Goal: Task Accomplishment & Management: Manage account settings

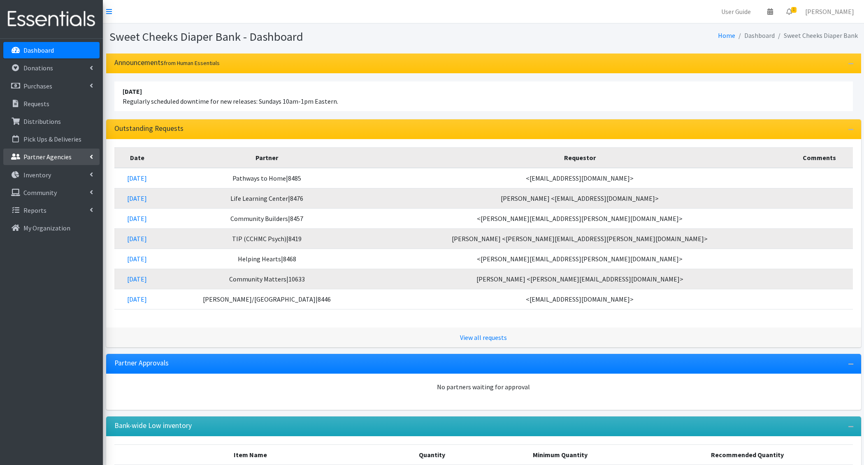
click at [56, 164] on link "Partner Agencies" at bounding box center [51, 157] width 96 height 16
click at [42, 117] on p "Distributions" at bounding box center [41, 121] width 37 height 8
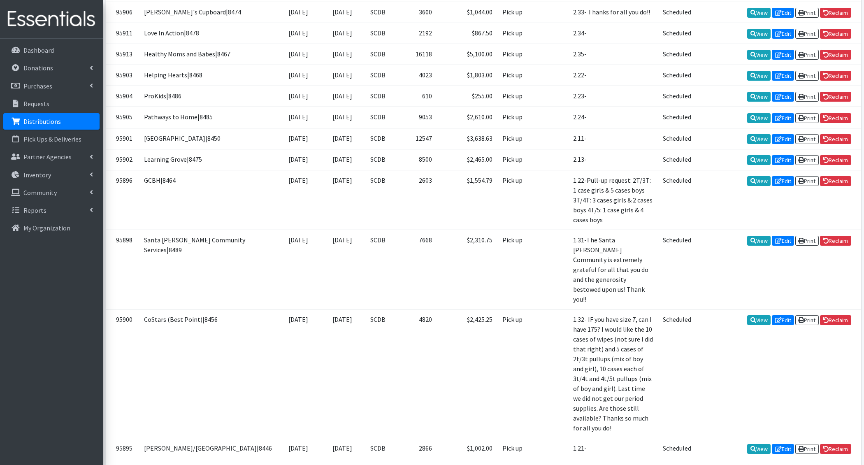
scroll to position [624, 0]
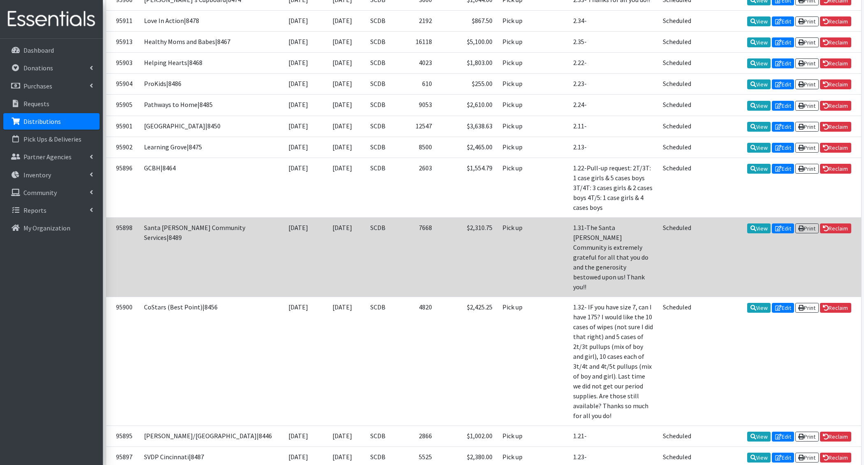
click at [405, 290] on td "7668" at bounding box center [421, 256] width 32 height 79
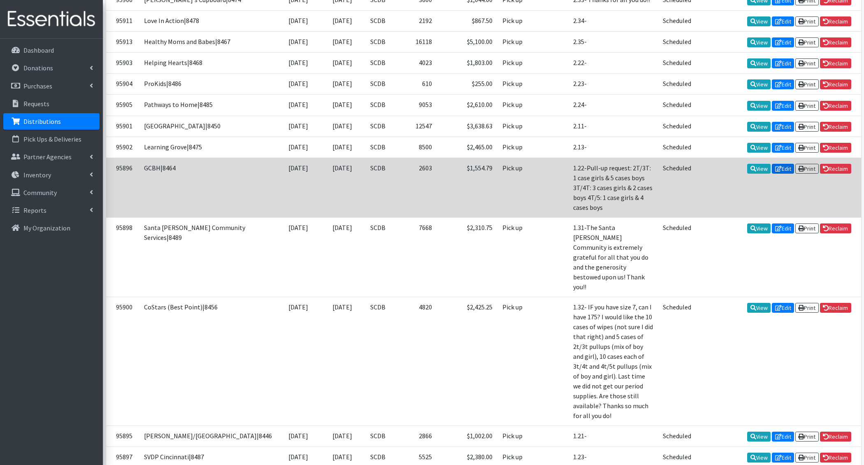
click at [787, 174] on link "Edit" at bounding box center [783, 169] width 22 height 10
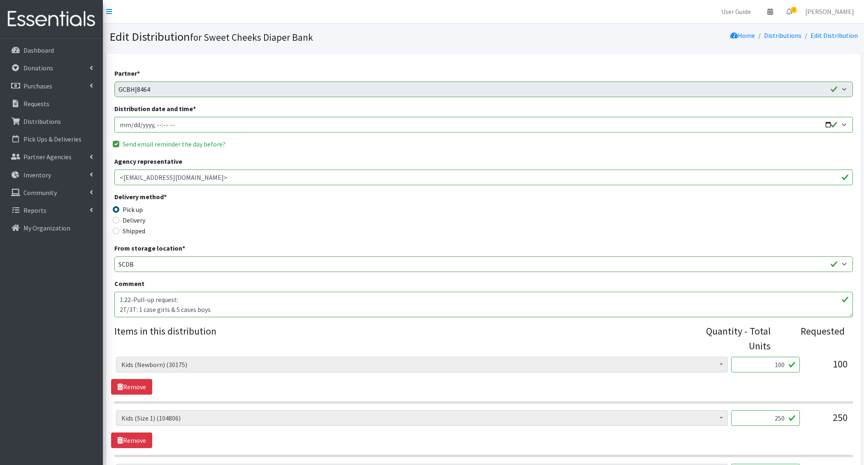
click at [128, 125] on input "Distribution date and time *" at bounding box center [483, 125] width 739 height 16
type input "2025-09-09T10:00"
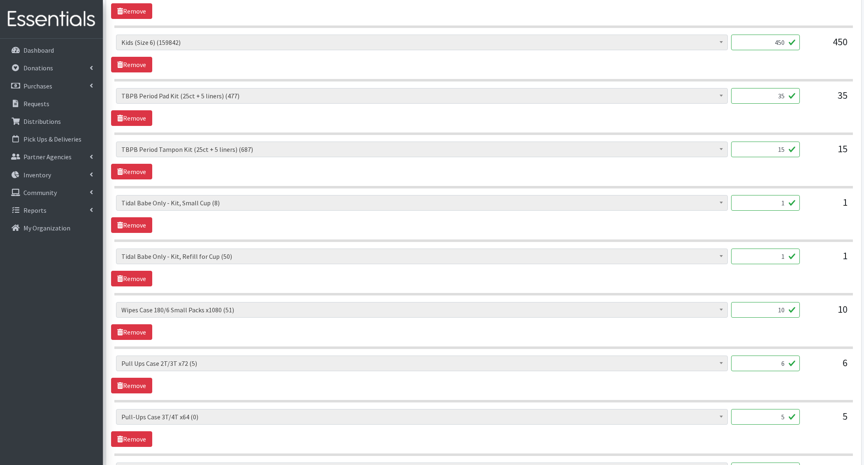
scroll to position [786, 0]
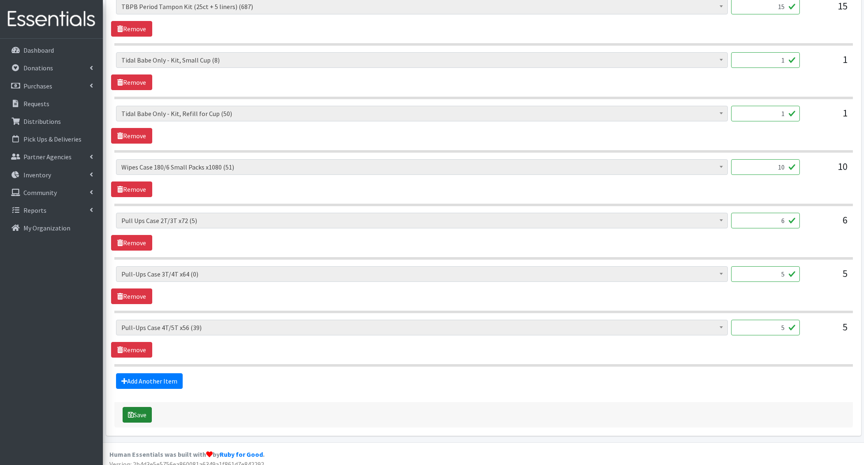
click at [140, 407] on button "Save" at bounding box center [137, 415] width 29 height 16
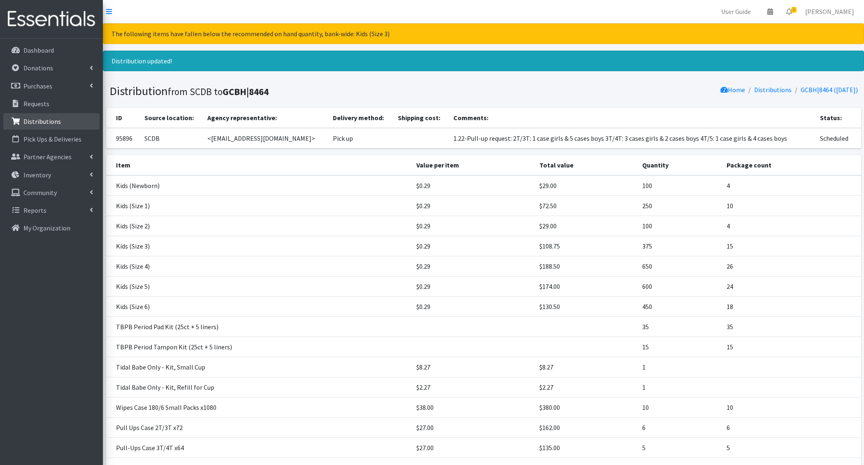
click at [58, 124] on p "Distributions" at bounding box center [41, 121] width 37 height 8
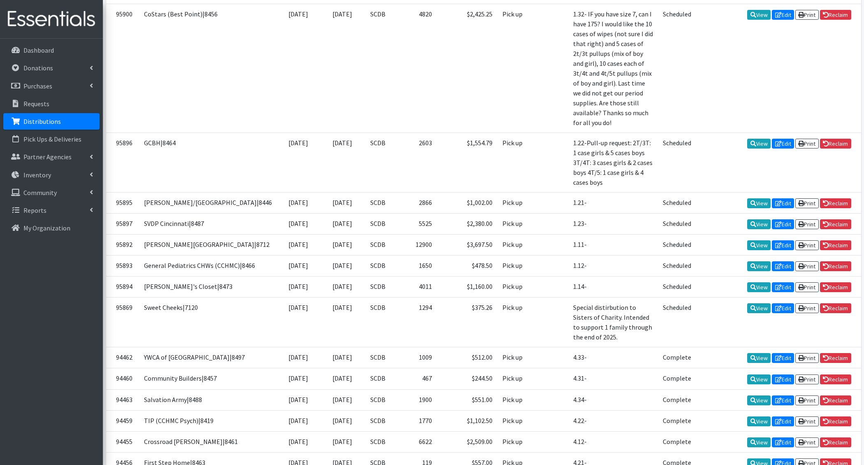
scroll to position [917, 0]
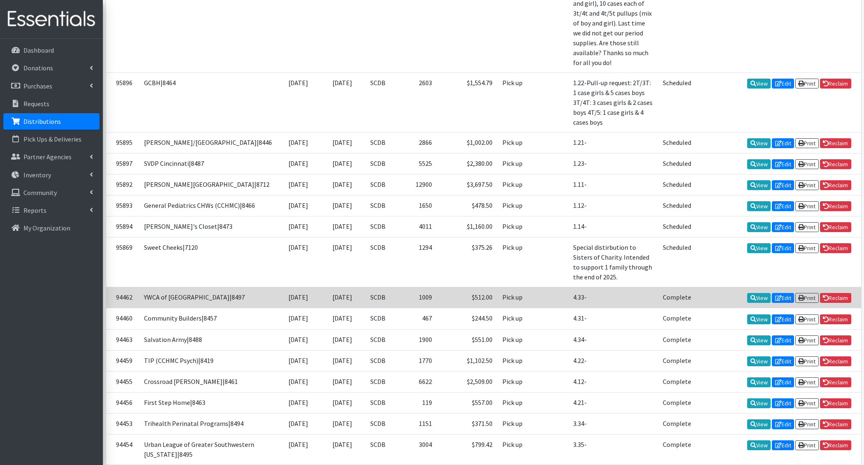
click at [278, 287] on td "08/04/2025" at bounding box center [299, 297] width 42 height 21
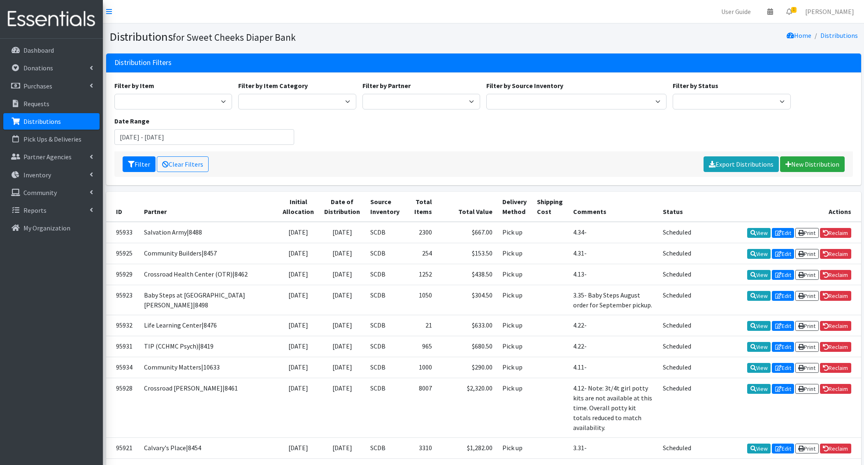
scroll to position [419, 0]
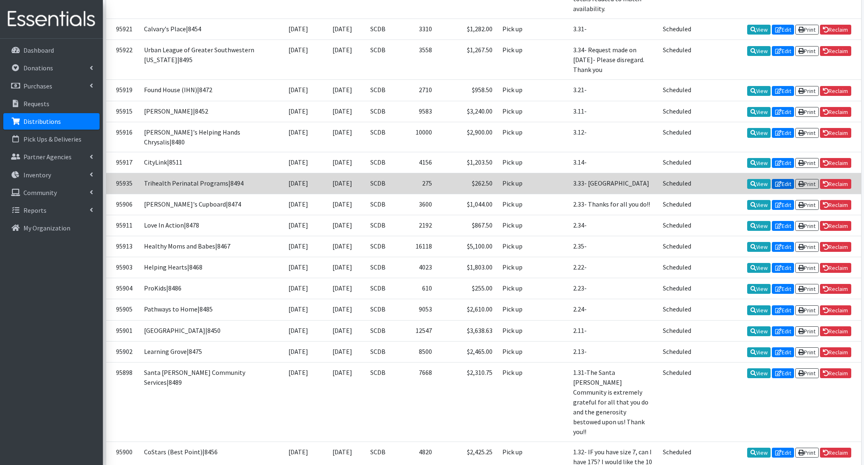
click at [786, 189] on link "Edit" at bounding box center [783, 184] width 22 height 10
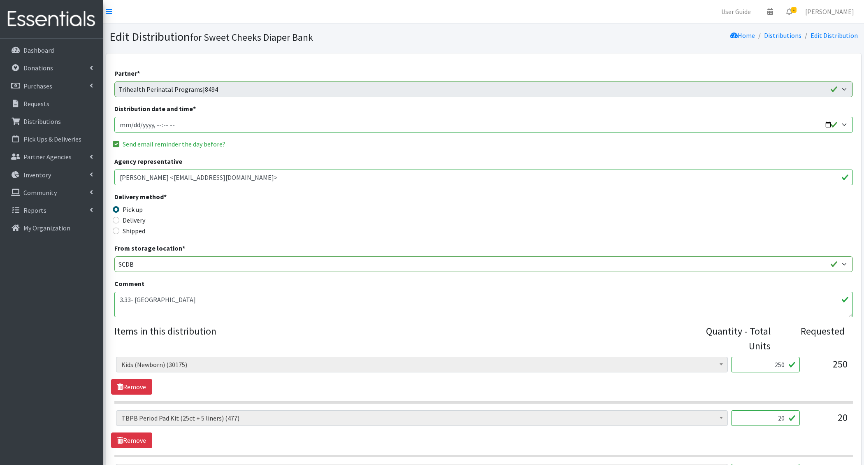
click at [133, 121] on input "Distribution date and time *" at bounding box center [483, 125] width 739 height 16
type input "2025-09-15T23:00"
click at [133, 122] on input "Distribution date and time *" at bounding box center [483, 125] width 739 height 16
click at [132, 125] on input "Distribution date and time *" at bounding box center [483, 125] width 739 height 16
click at [131, 124] on input "Distribution date and time *" at bounding box center [483, 125] width 739 height 16
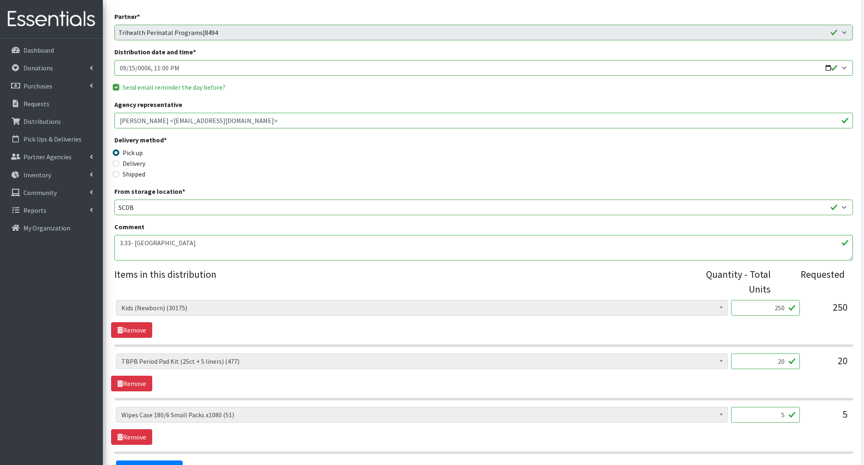
scroll to position [56, 0]
click at [174, 69] on input "Distribution date and time *" at bounding box center [483, 69] width 739 height 16
type input "2025-09-16T11:00"
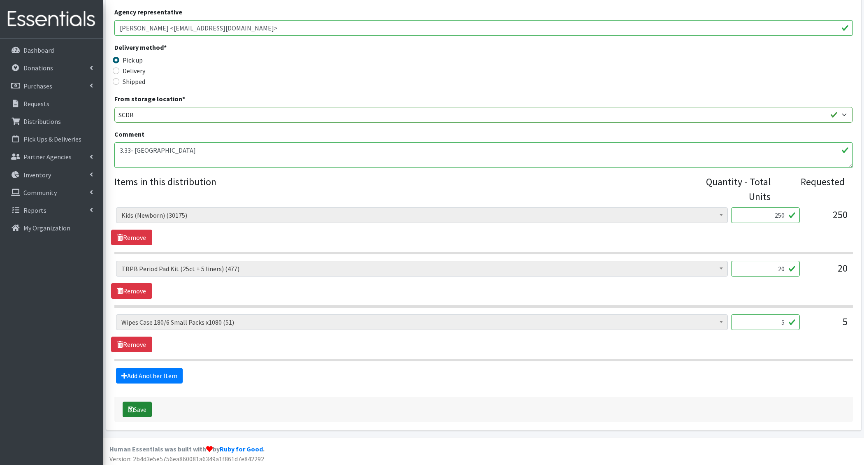
click at [142, 403] on button "Save" at bounding box center [137, 410] width 29 height 16
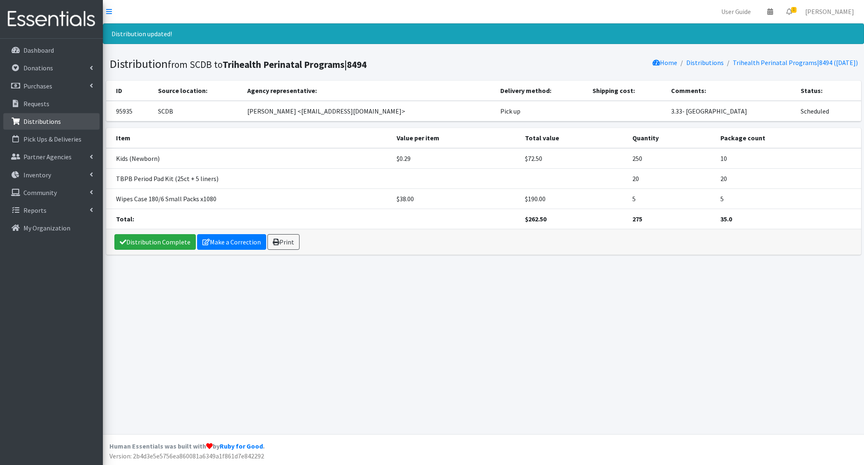
click at [43, 125] on p "Distributions" at bounding box center [41, 121] width 37 height 8
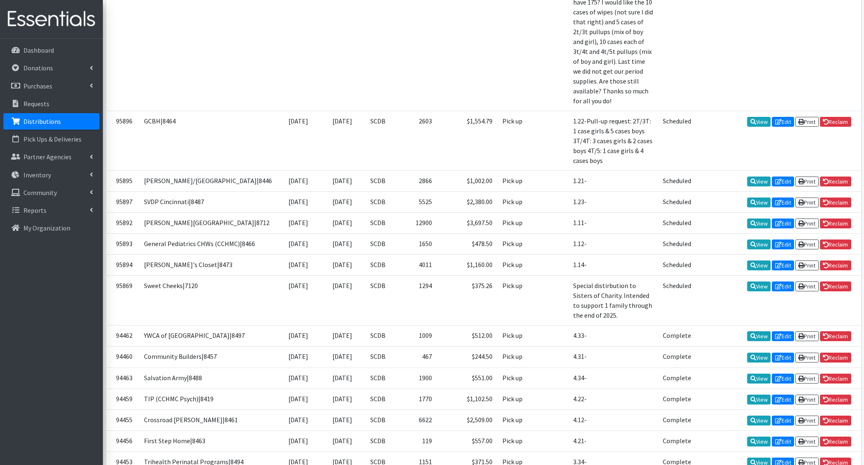
scroll to position [880, 0]
